Goal: Find specific page/section: Find specific page/section

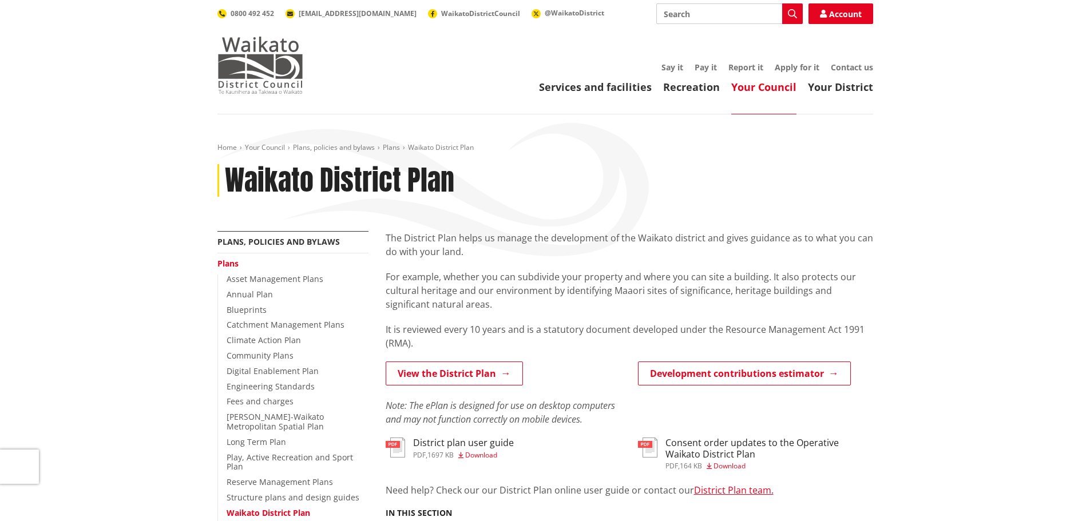
click at [266, 60] on img at bounding box center [260, 65] width 86 height 57
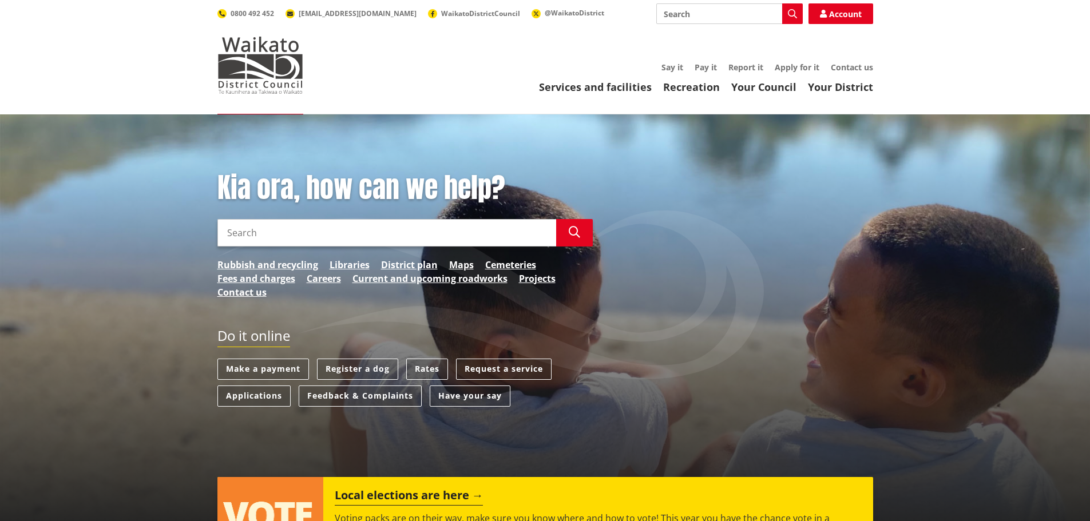
click at [266, 232] on input "Search" at bounding box center [386, 232] width 339 height 27
click at [611, 86] on link "Services and facilities" at bounding box center [595, 87] width 113 height 14
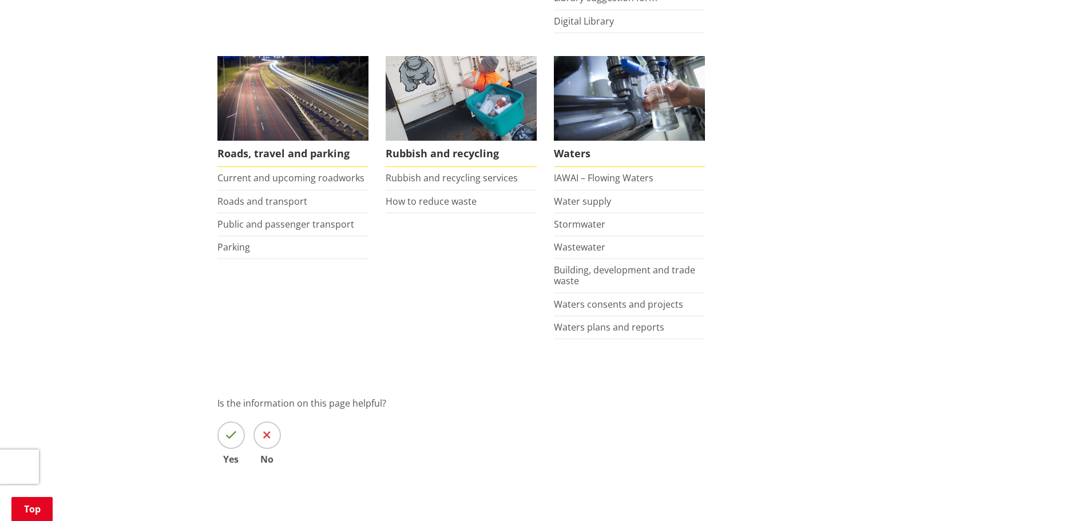
scroll to position [801, 0]
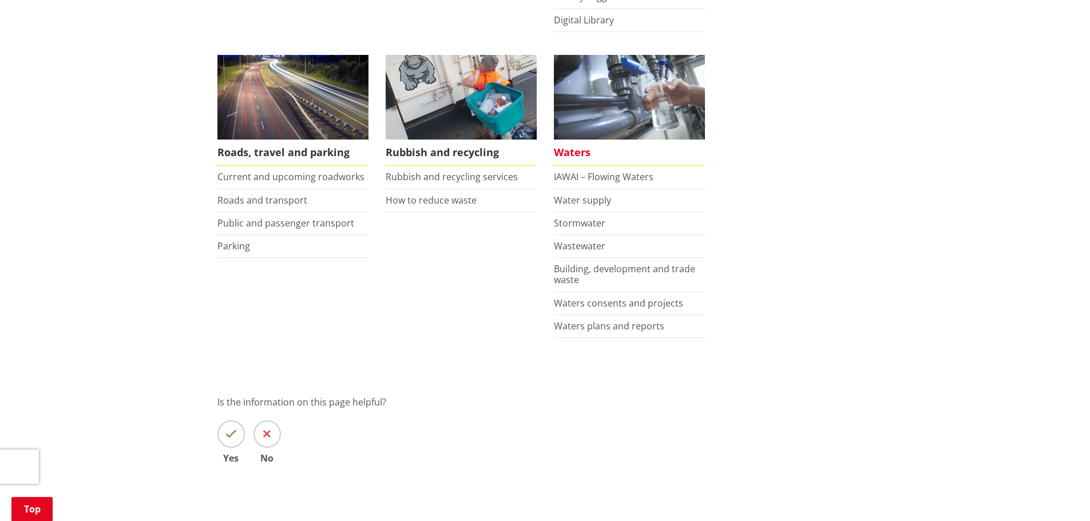
click at [575, 151] on span "Waters" at bounding box center [629, 153] width 151 height 26
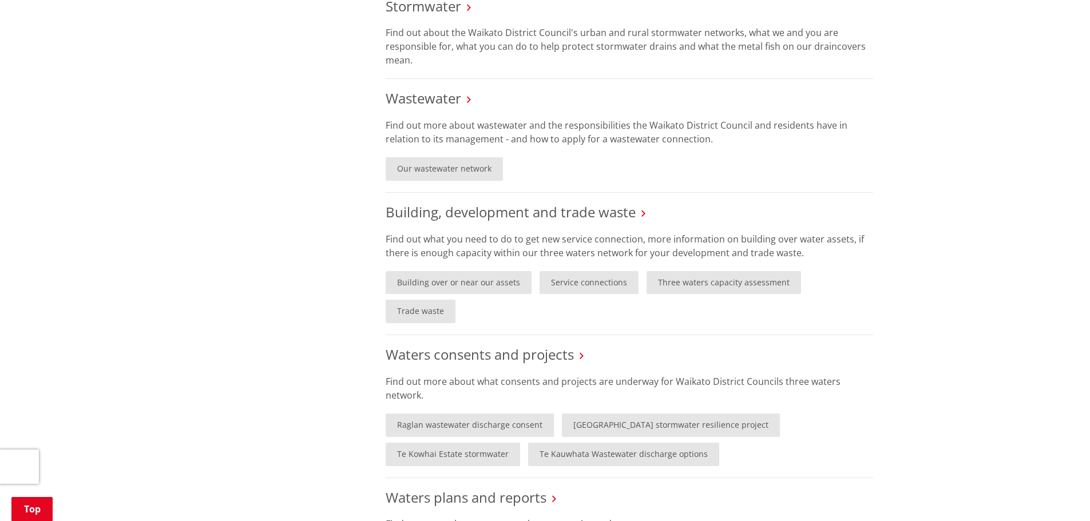
scroll to position [630, 0]
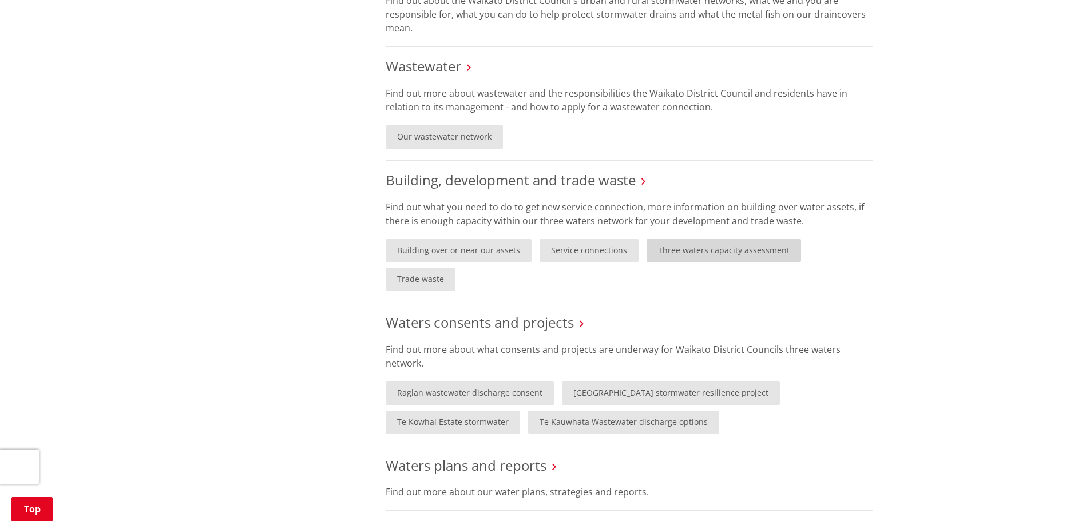
click at [688, 252] on link "Three waters capacity assessment" at bounding box center [724, 250] width 155 height 23
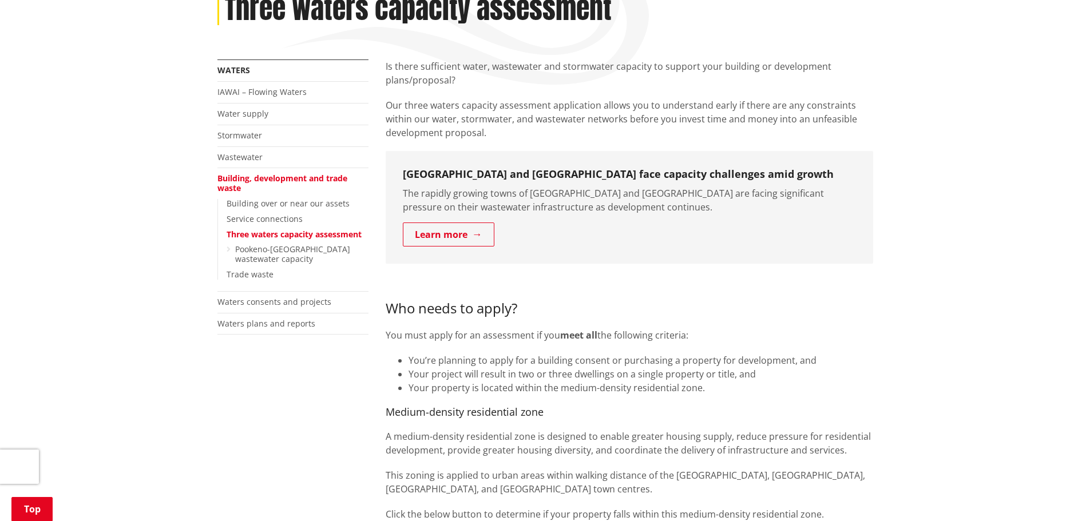
scroll to position [229, 0]
